Goal: Information Seeking & Learning: Learn about a topic

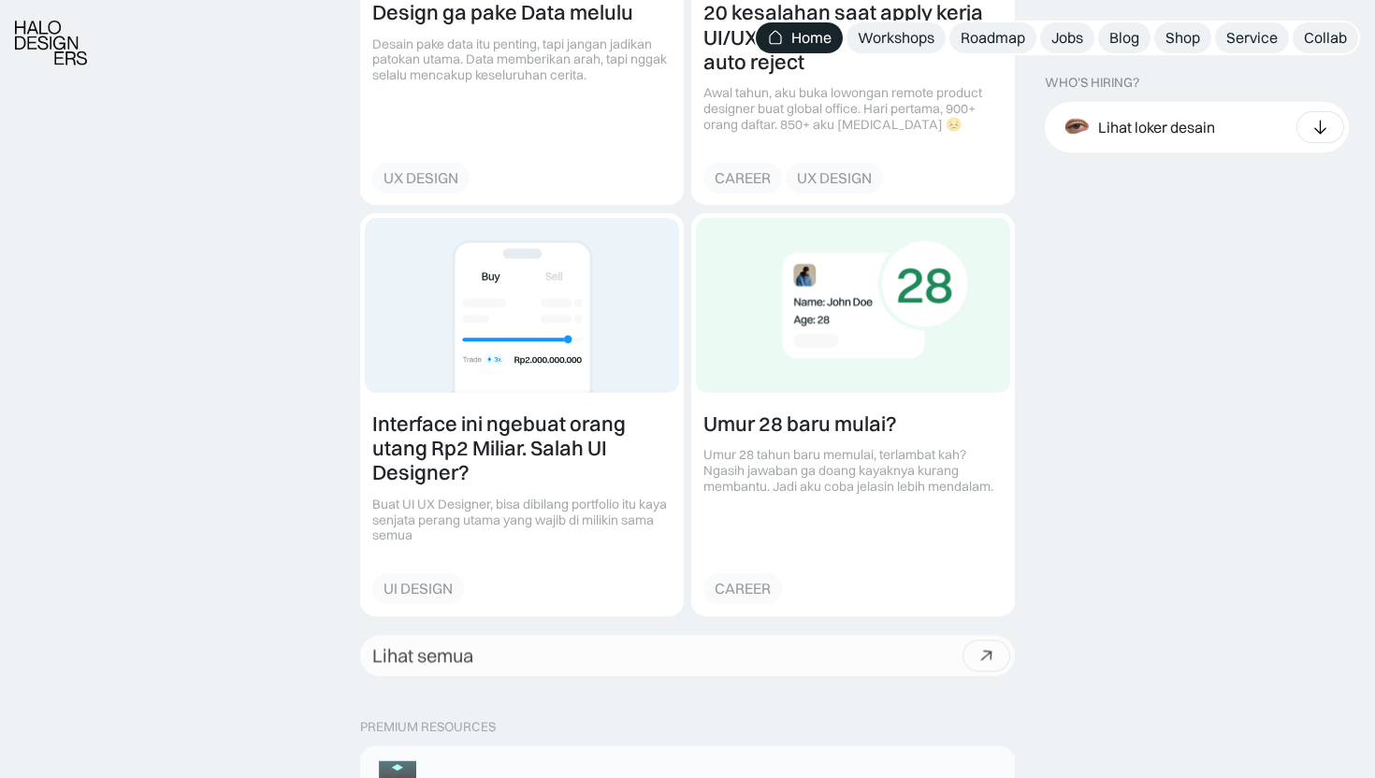
scroll to position [2354, 0]
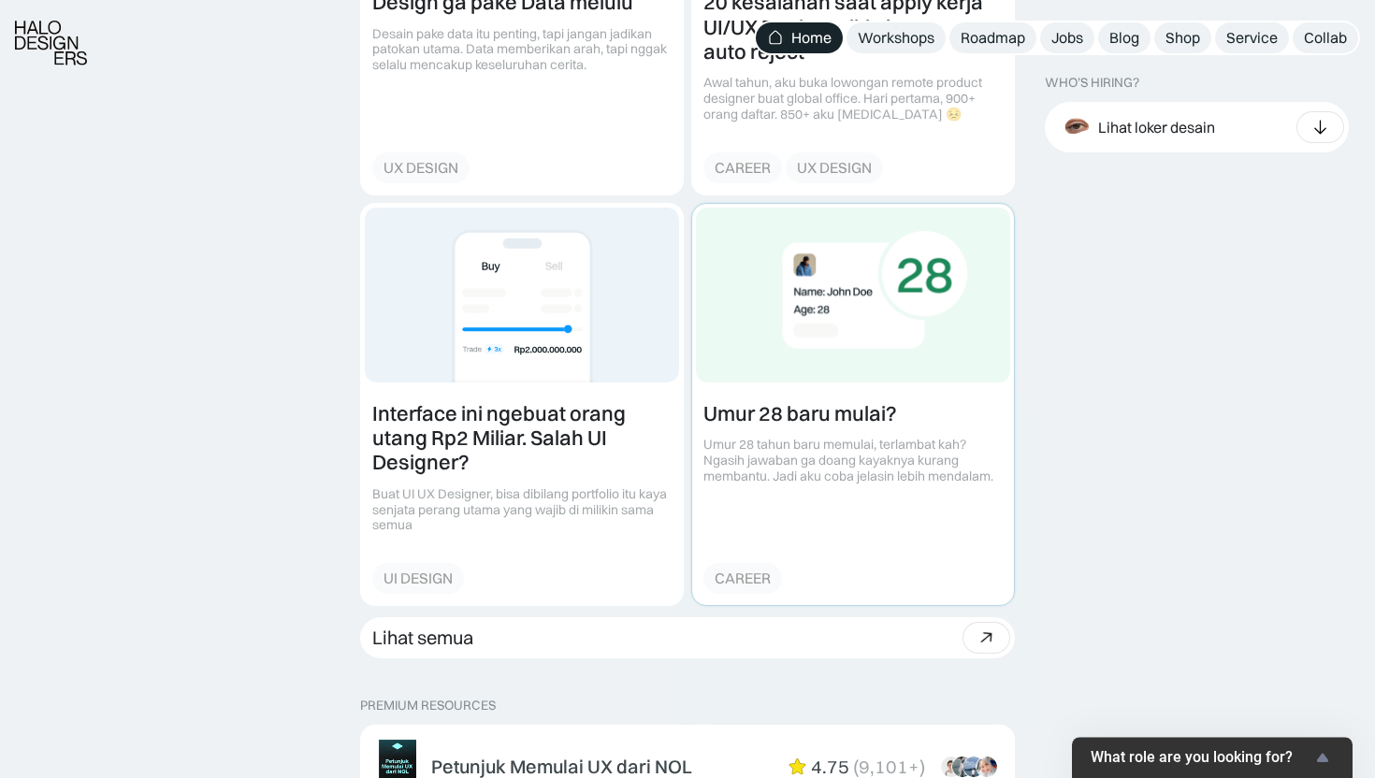
click at [782, 427] on link at bounding box center [853, 404] width 322 height 401
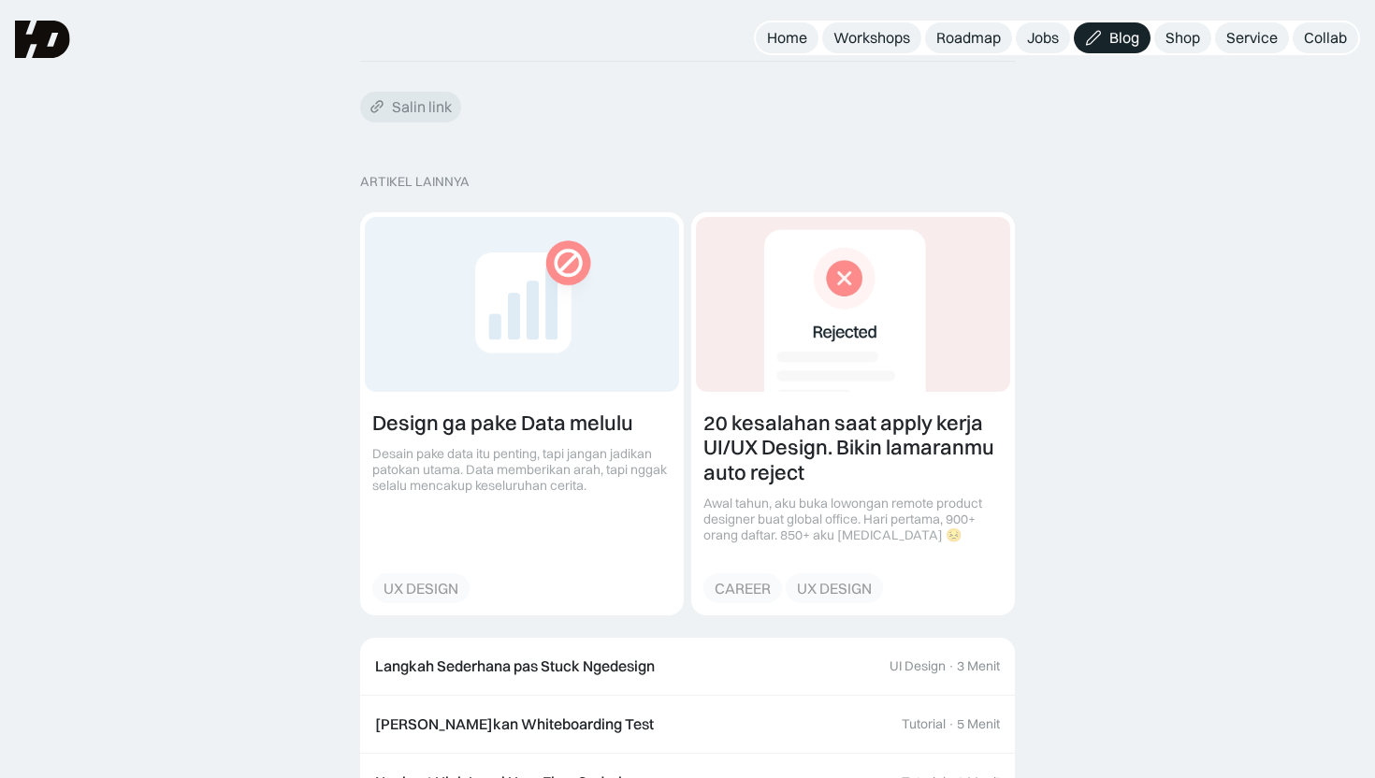
scroll to position [1689, 0]
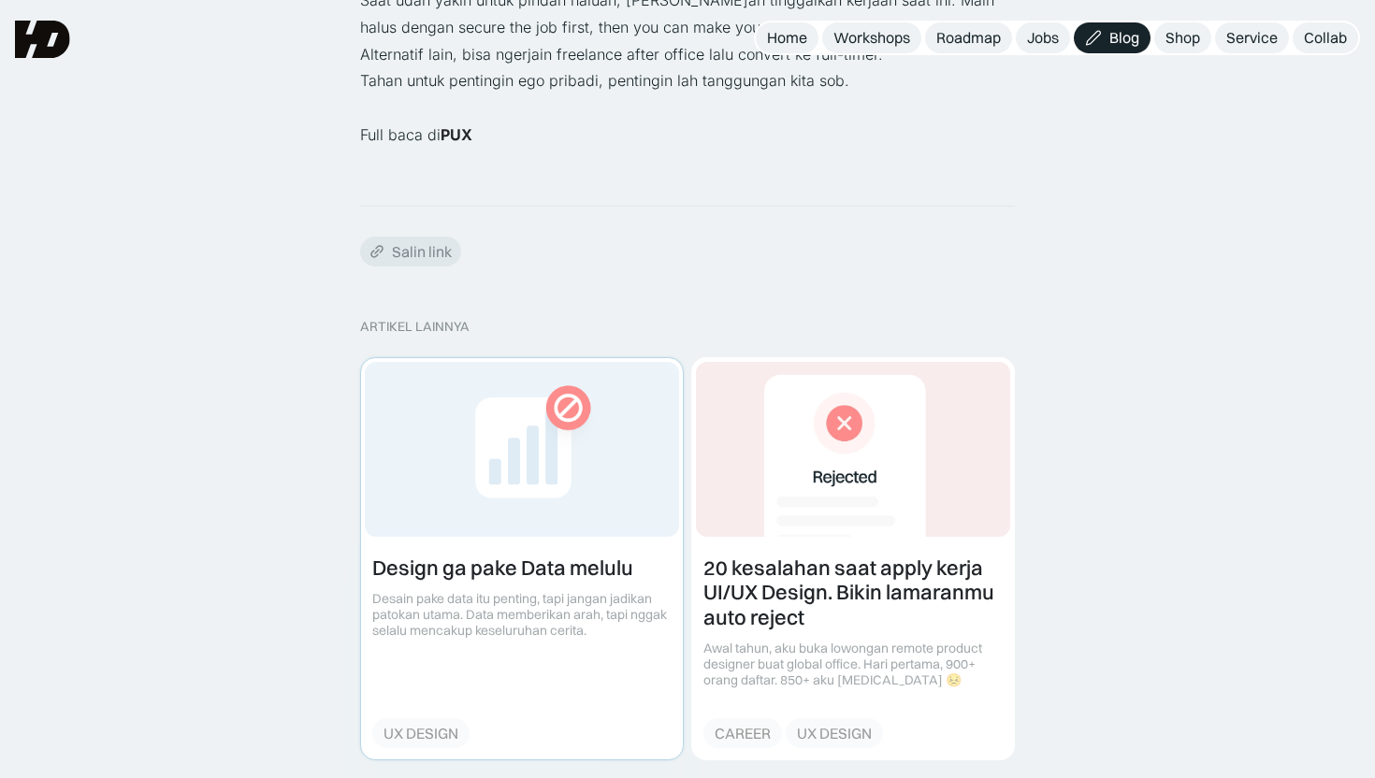
click at [537, 510] on link at bounding box center [522, 558] width 322 height 401
click at [537, 493] on link at bounding box center [522, 558] width 322 height 401
click at [536, 461] on link at bounding box center [522, 558] width 322 height 401
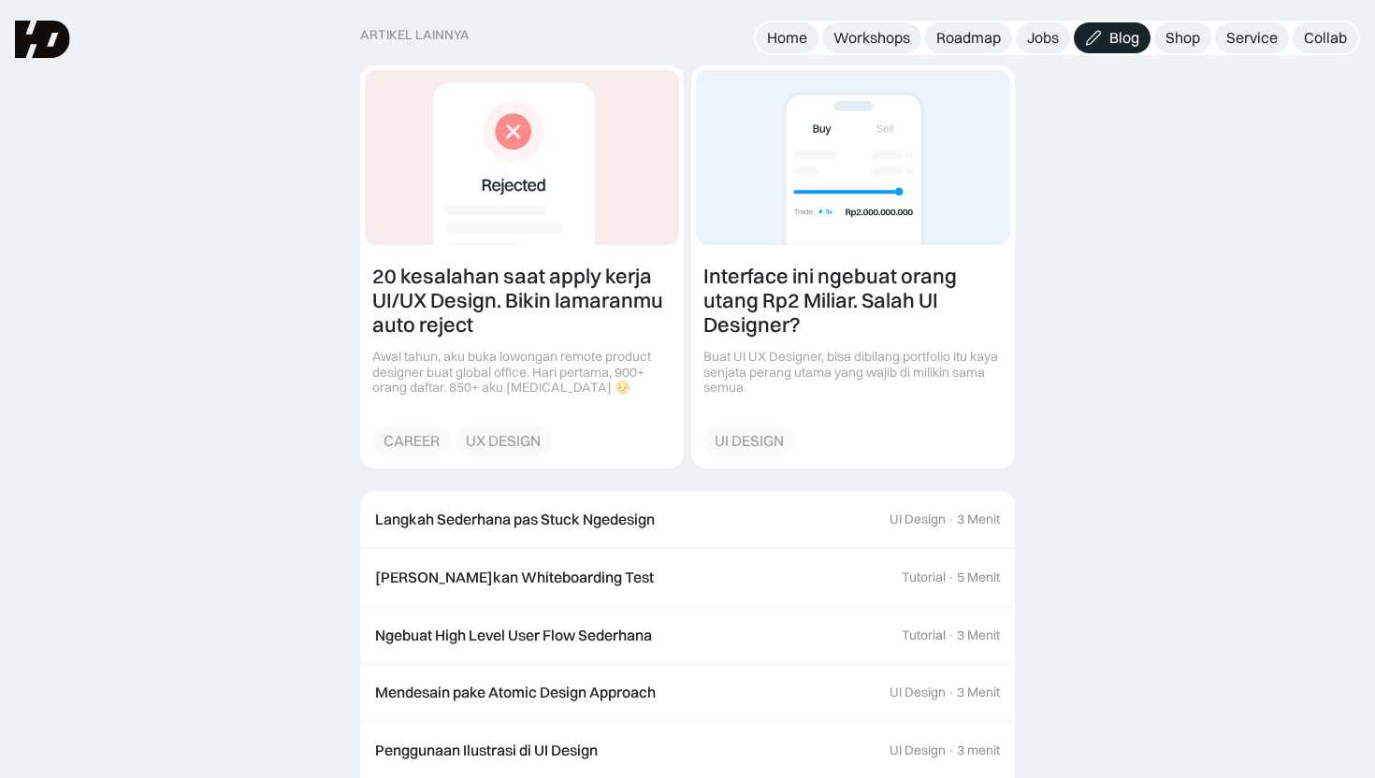
scroll to position [1918, 0]
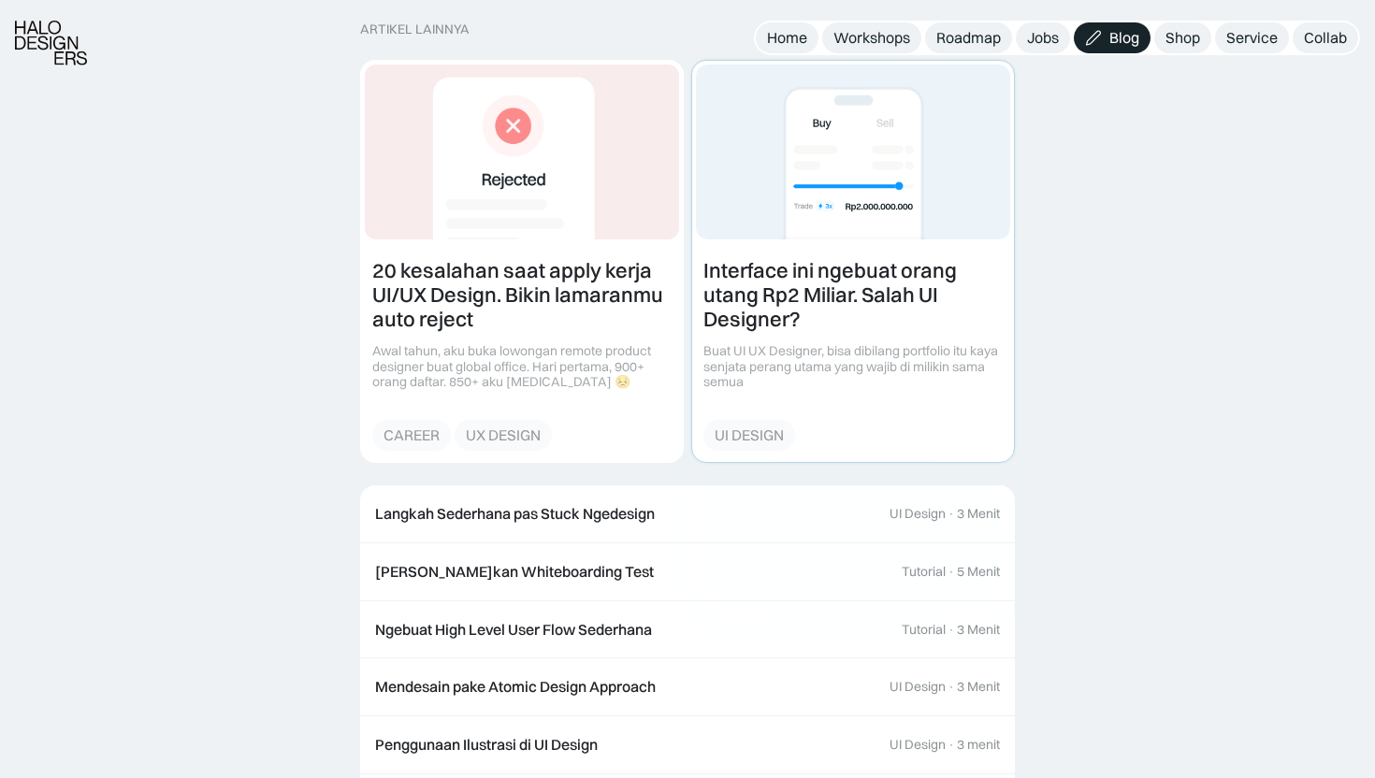
click at [785, 287] on link at bounding box center [853, 261] width 322 height 401
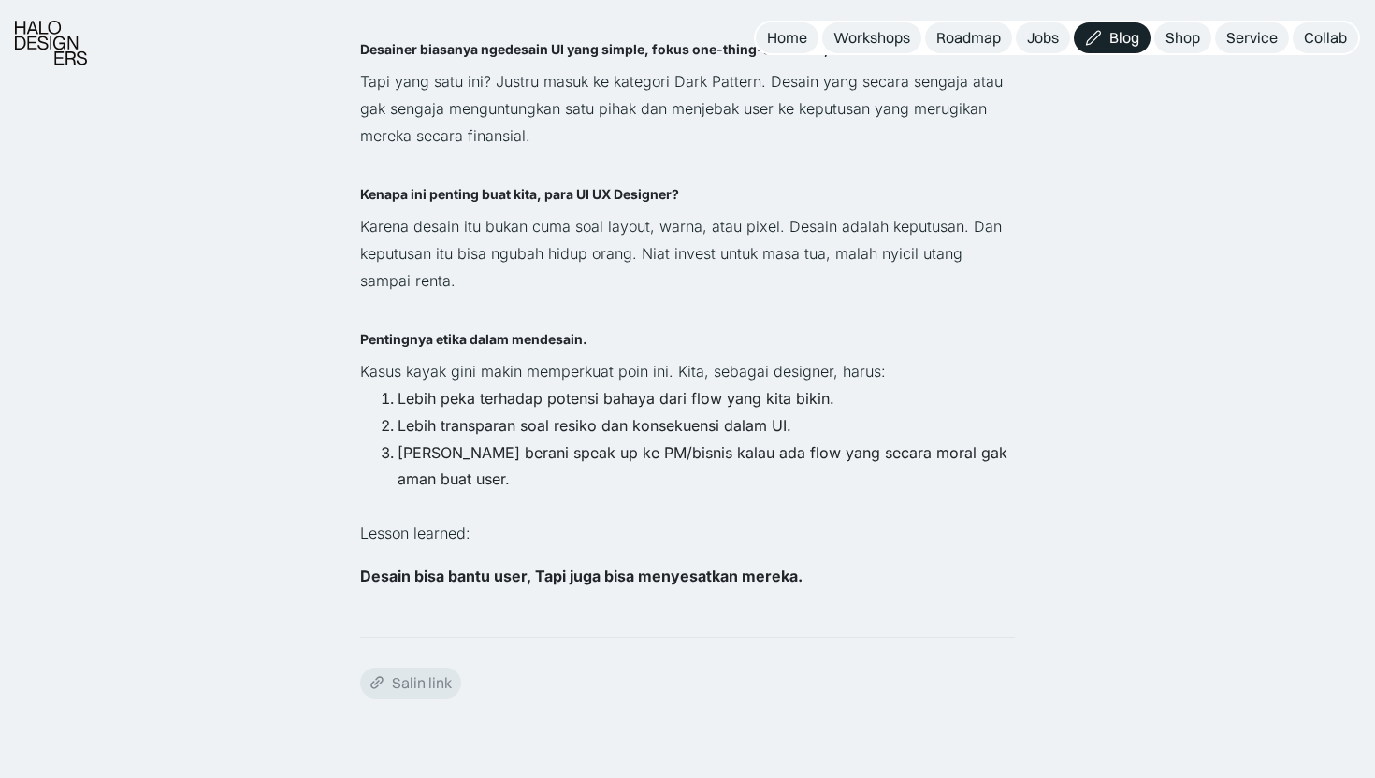
scroll to position [3703, 0]
